Goal: Check status: Check status

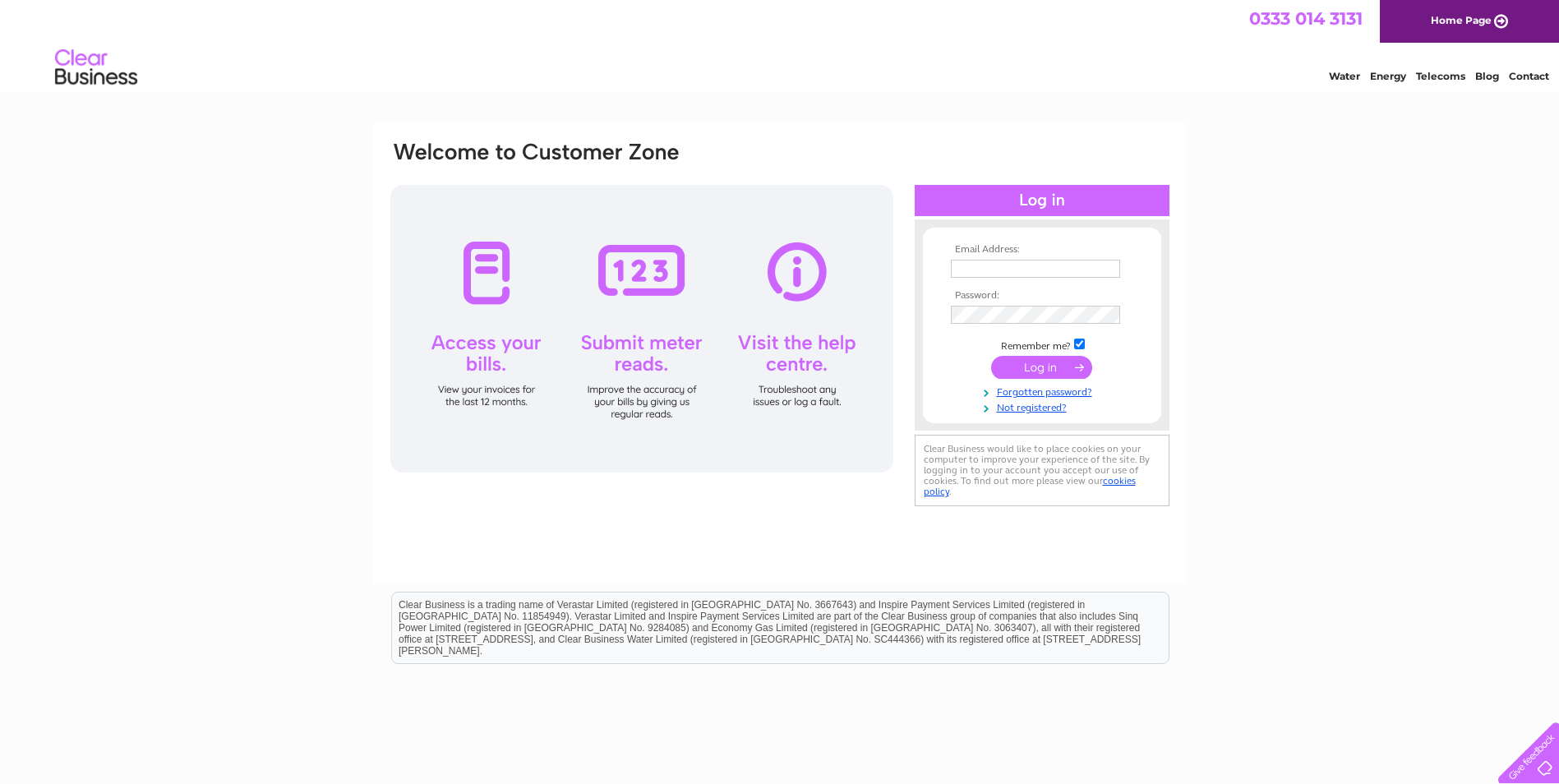
type input "jane.gibbons@ascotdoors.co.uk"
click at [1022, 363] on input "submit" at bounding box center [1042, 367] width 102 height 23
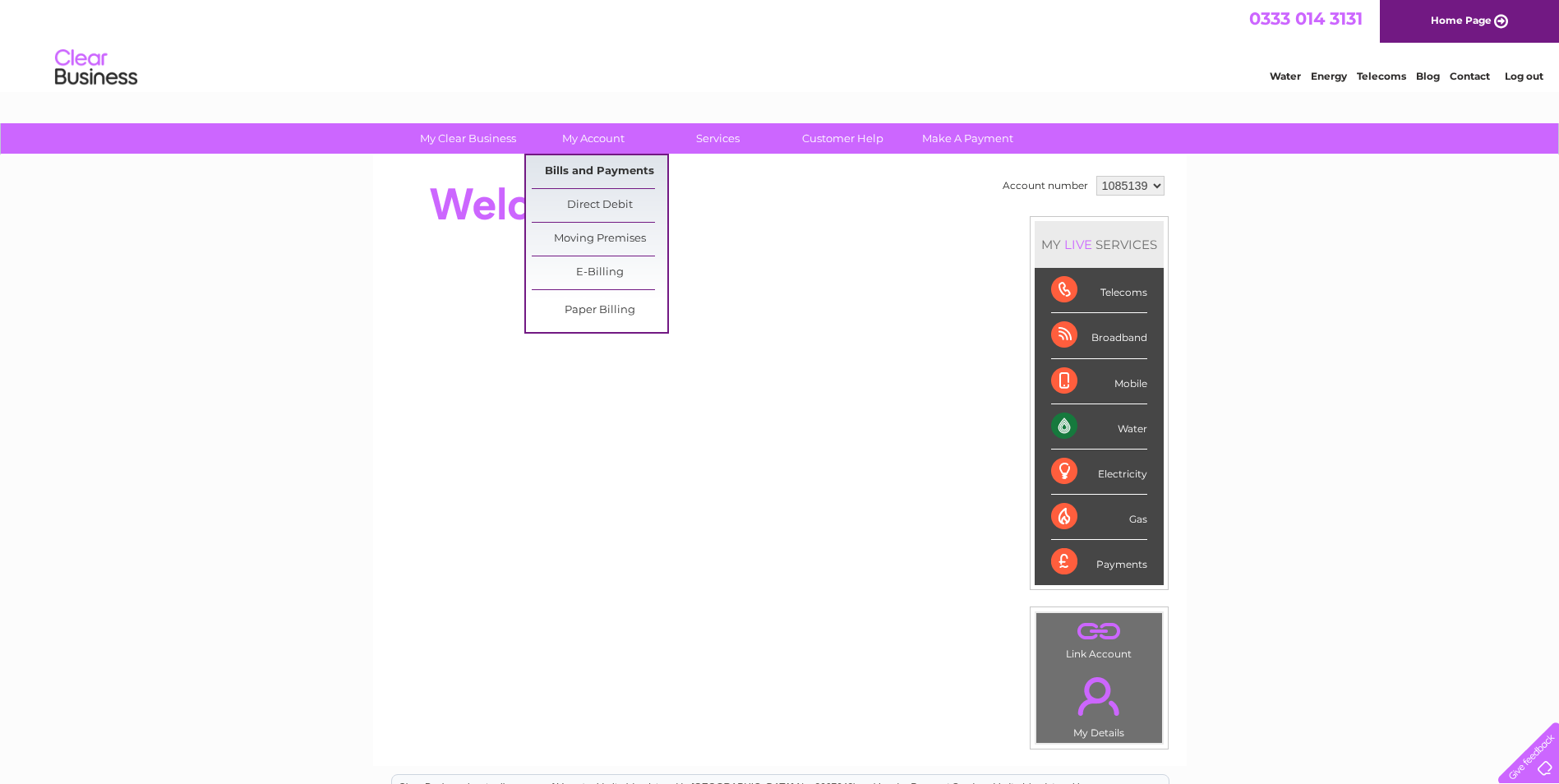
click at [596, 173] on link "Bills and Payments" at bounding box center [600, 171] width 136 height 33
click at [567, 175] on link "Bills and Payments" at bounding box center [600, 171] width 136 height 33
click at [567, 173] on link "Bills and Payments" at bounding box center [600, 171] width 136 height 33
